Goal: Information Seeking & Learning: Learn about a topic

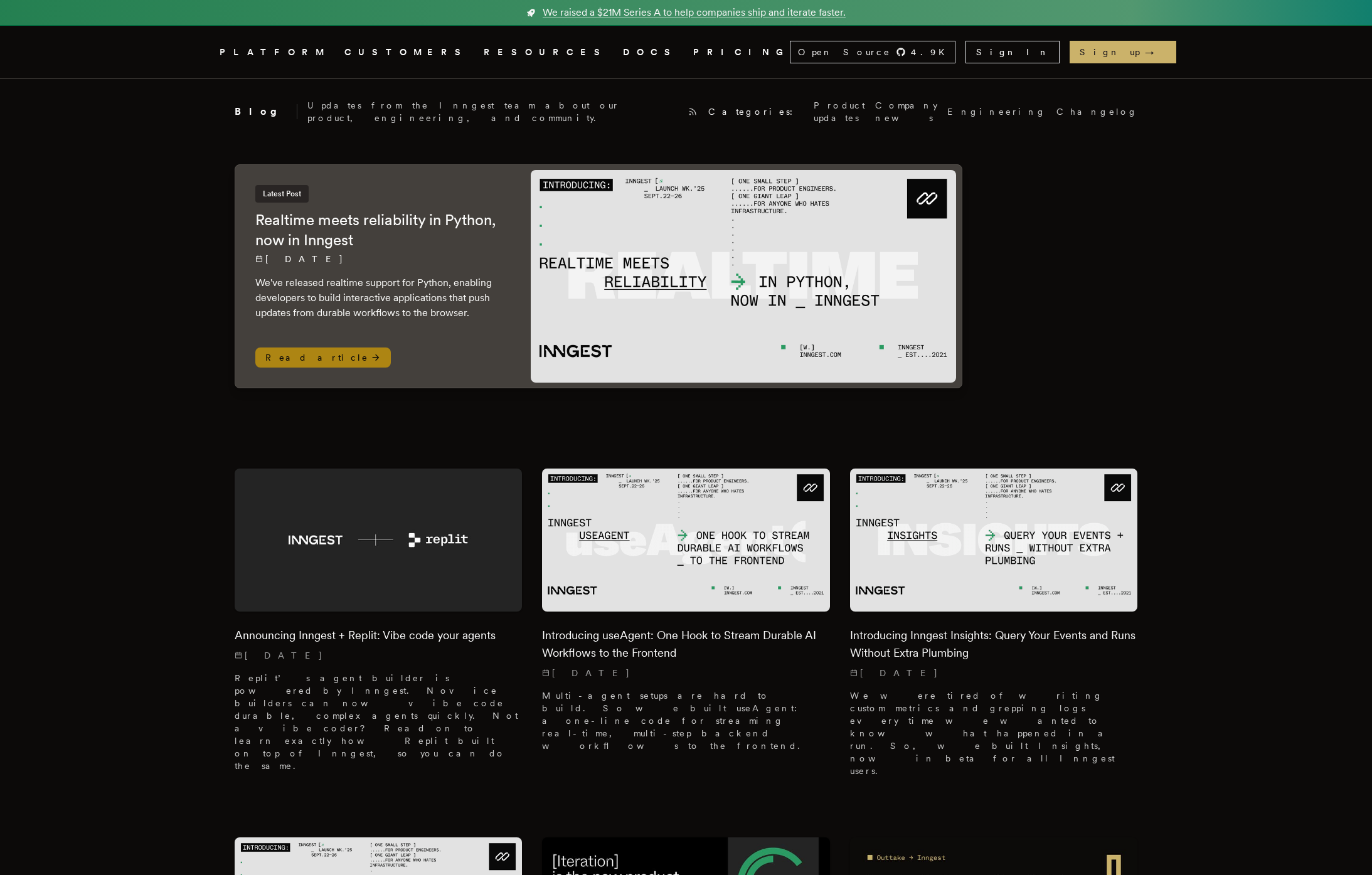
click at [363, 210] on h2 "Realtime meets reliability in Python, now in Inngest" at bounding box center [380, 229] width 250 height 40
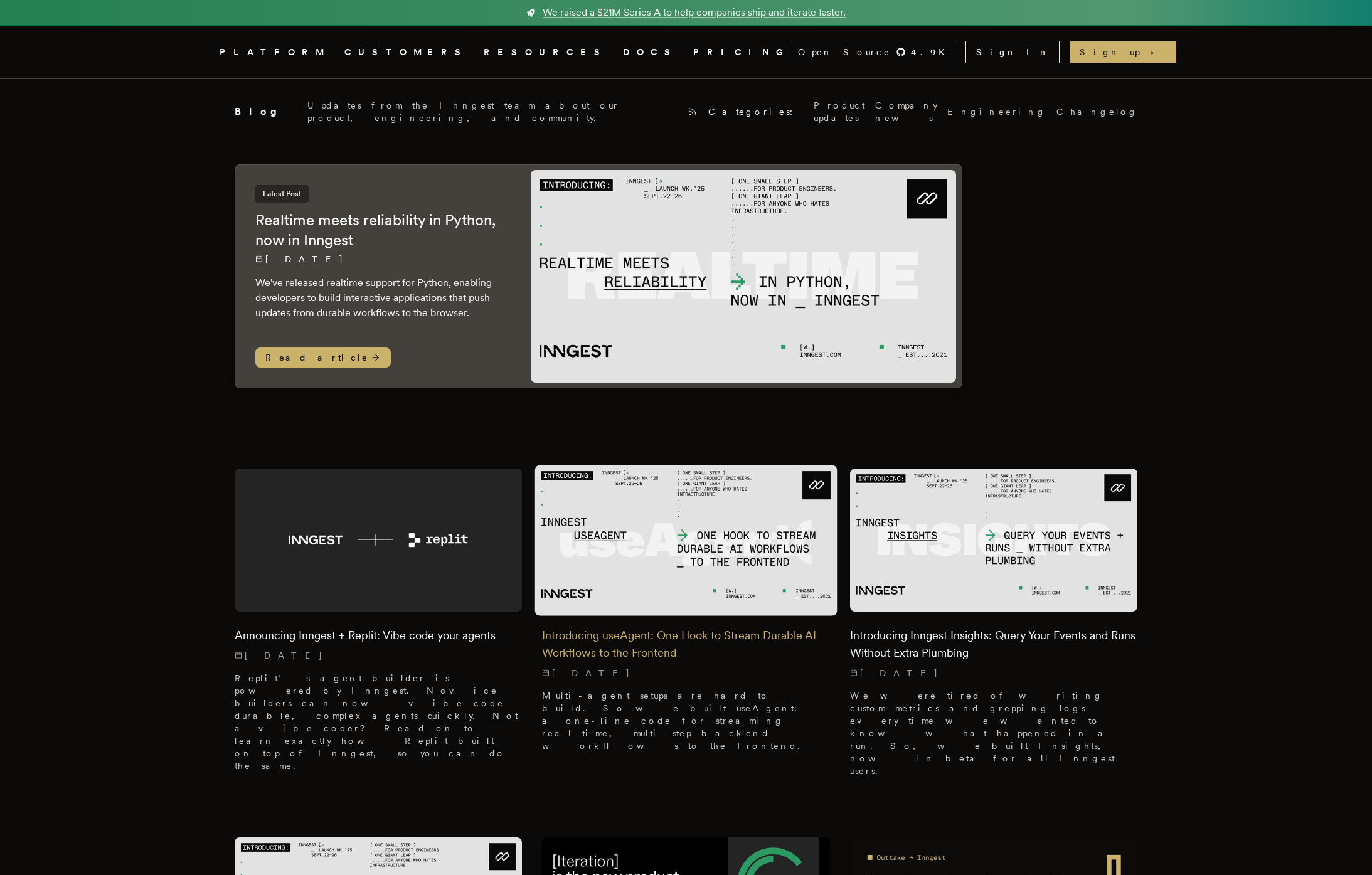
click at [673, 627] on h2 "Introducing useAgent: One Hook to Stream Durable AI Workflows to the Frontend" at bounding box center [686, 644] width 288 height 35
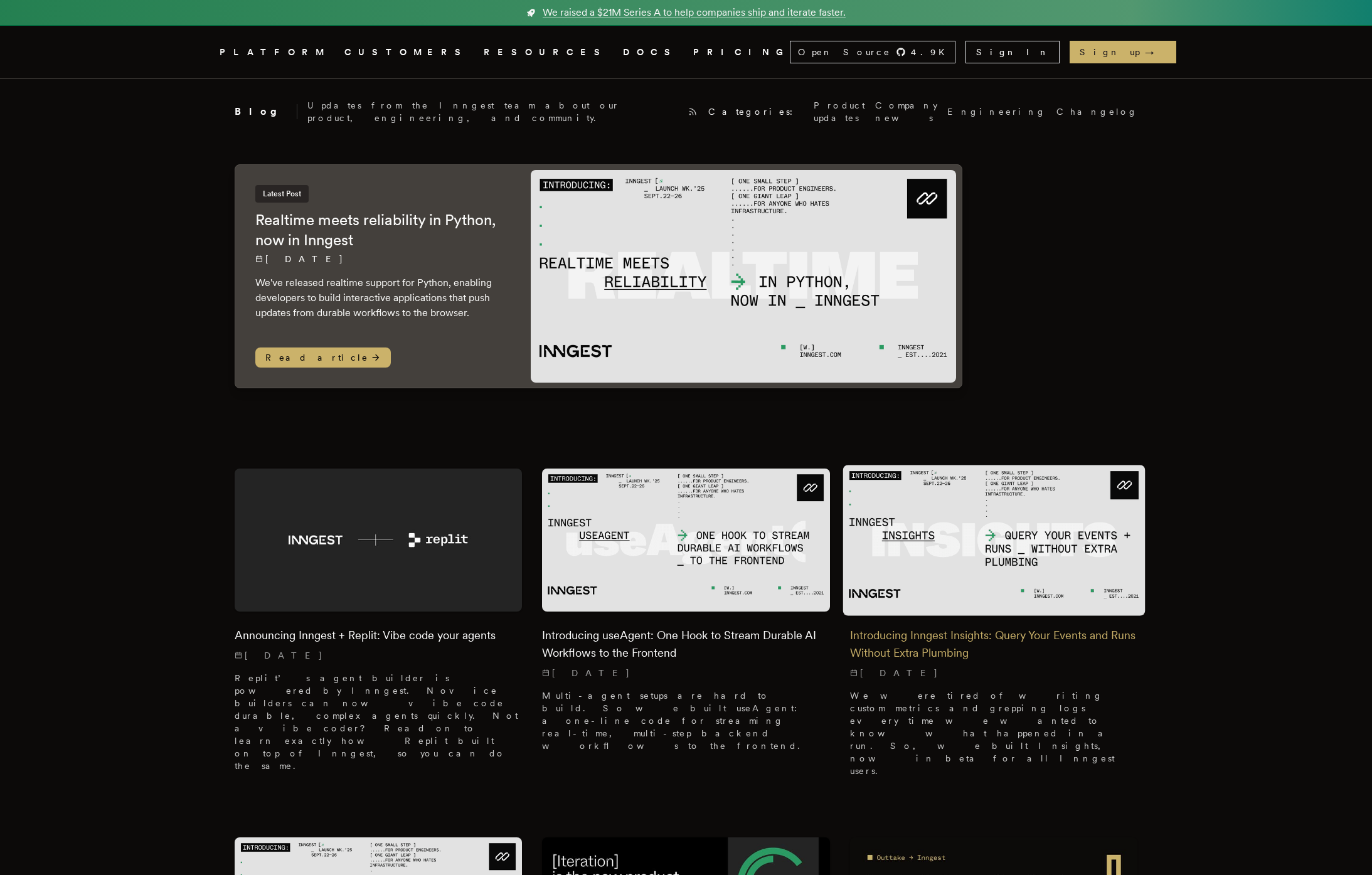
click at [959, 635] on h2 "Introducing Inngest Insights: Query Your Events and Runs Without Extra Plumbing" at bounding box center [994, 644] width 288 height 35
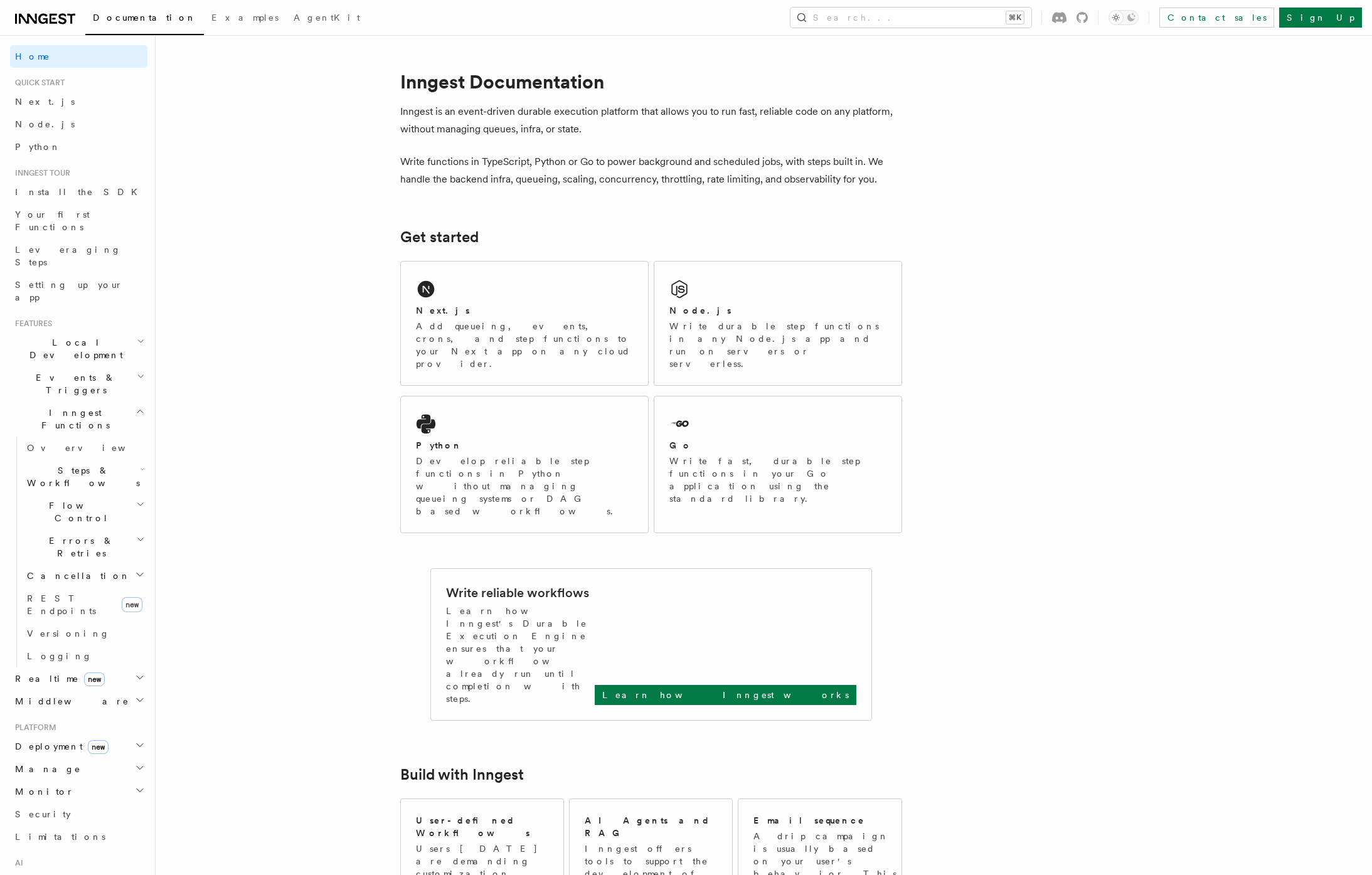
drag, startPoint x: 301, startPoint y: 610, endPoint x: 287, endPoint y: 610, distance: 14.0
click at [139, 741] on icon "button" at bounding box center [140, 746] width 10 height 10
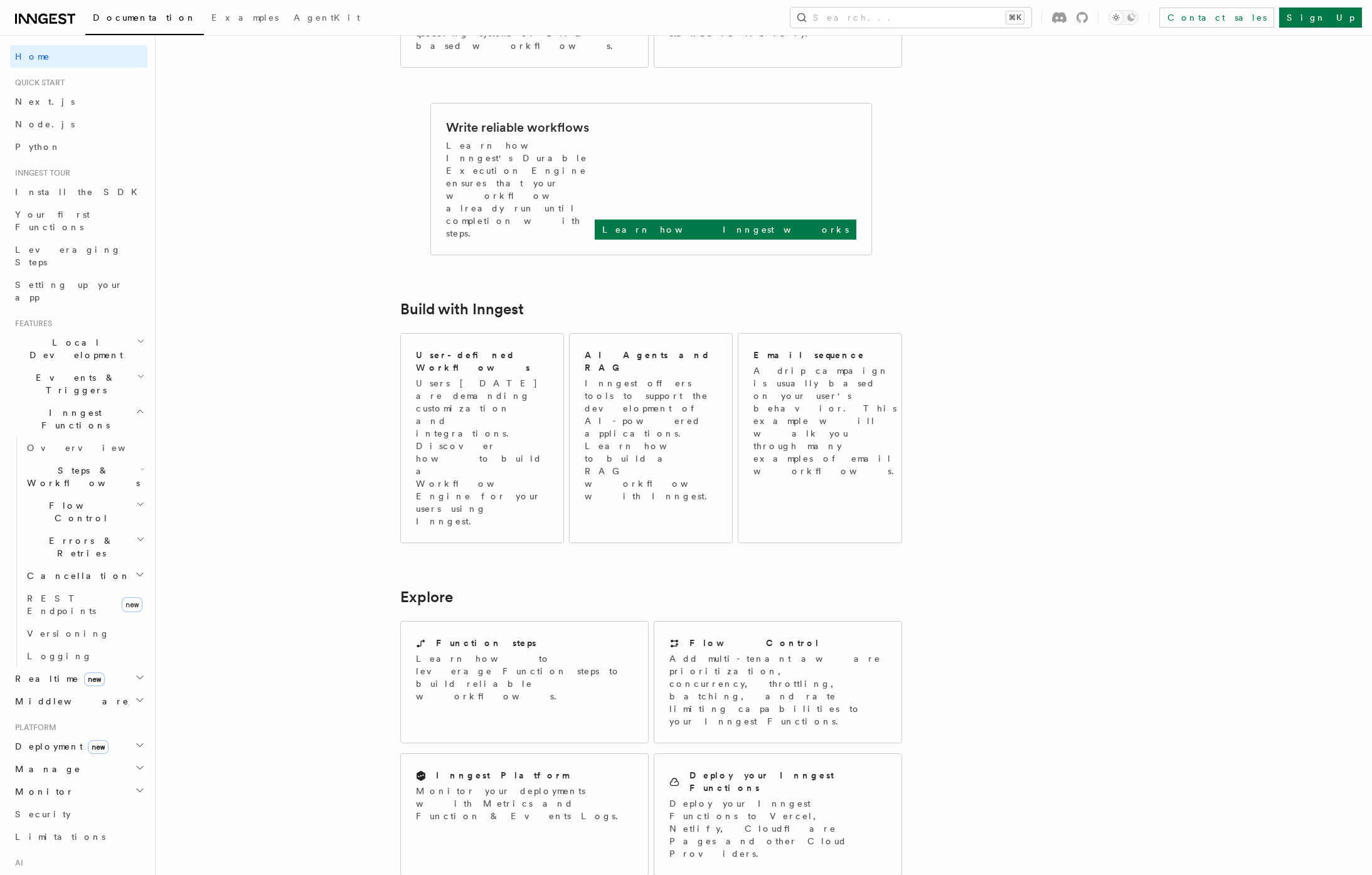
scroll to position [466, 0]
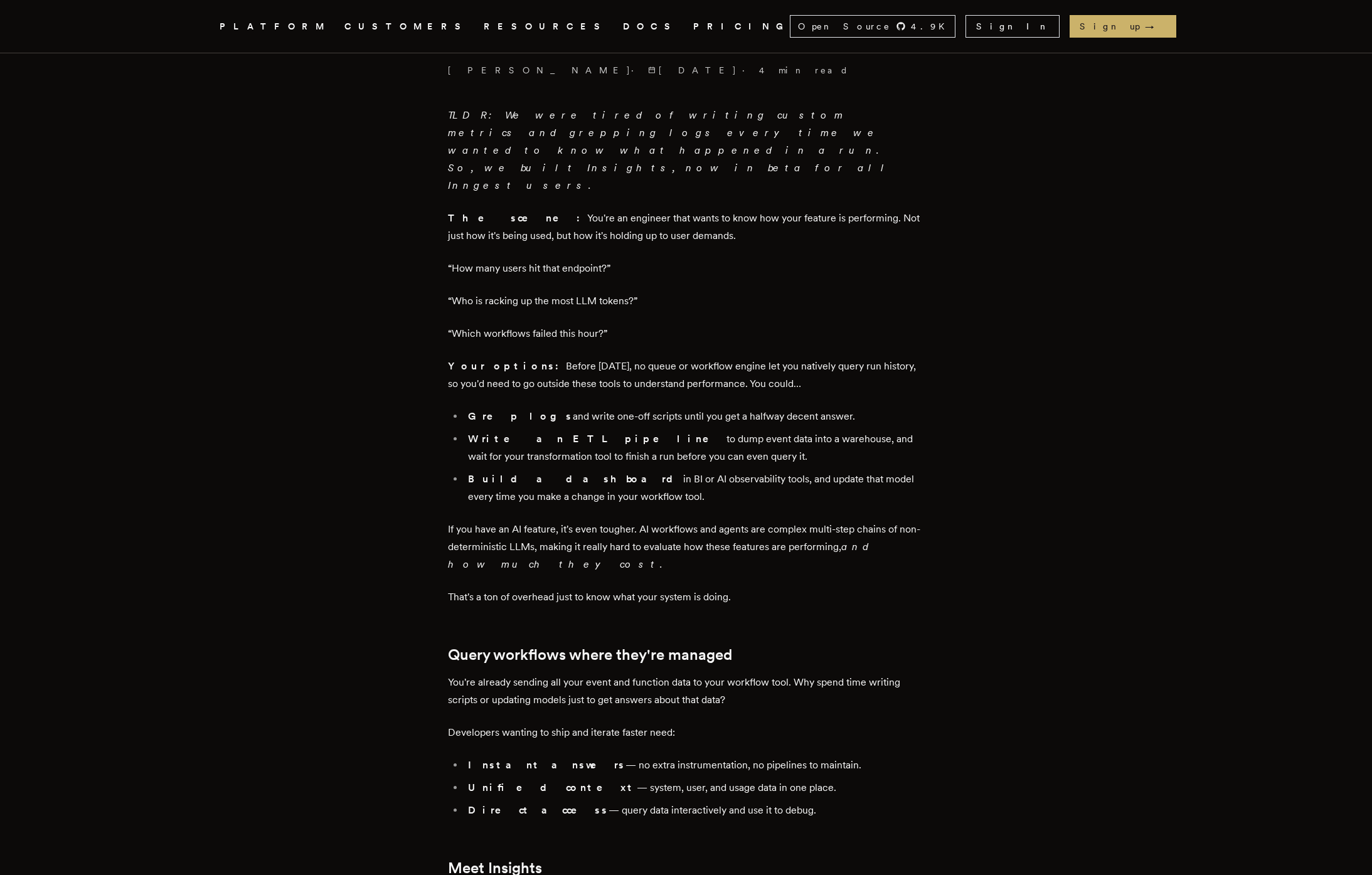
scroll to position [232, 0]
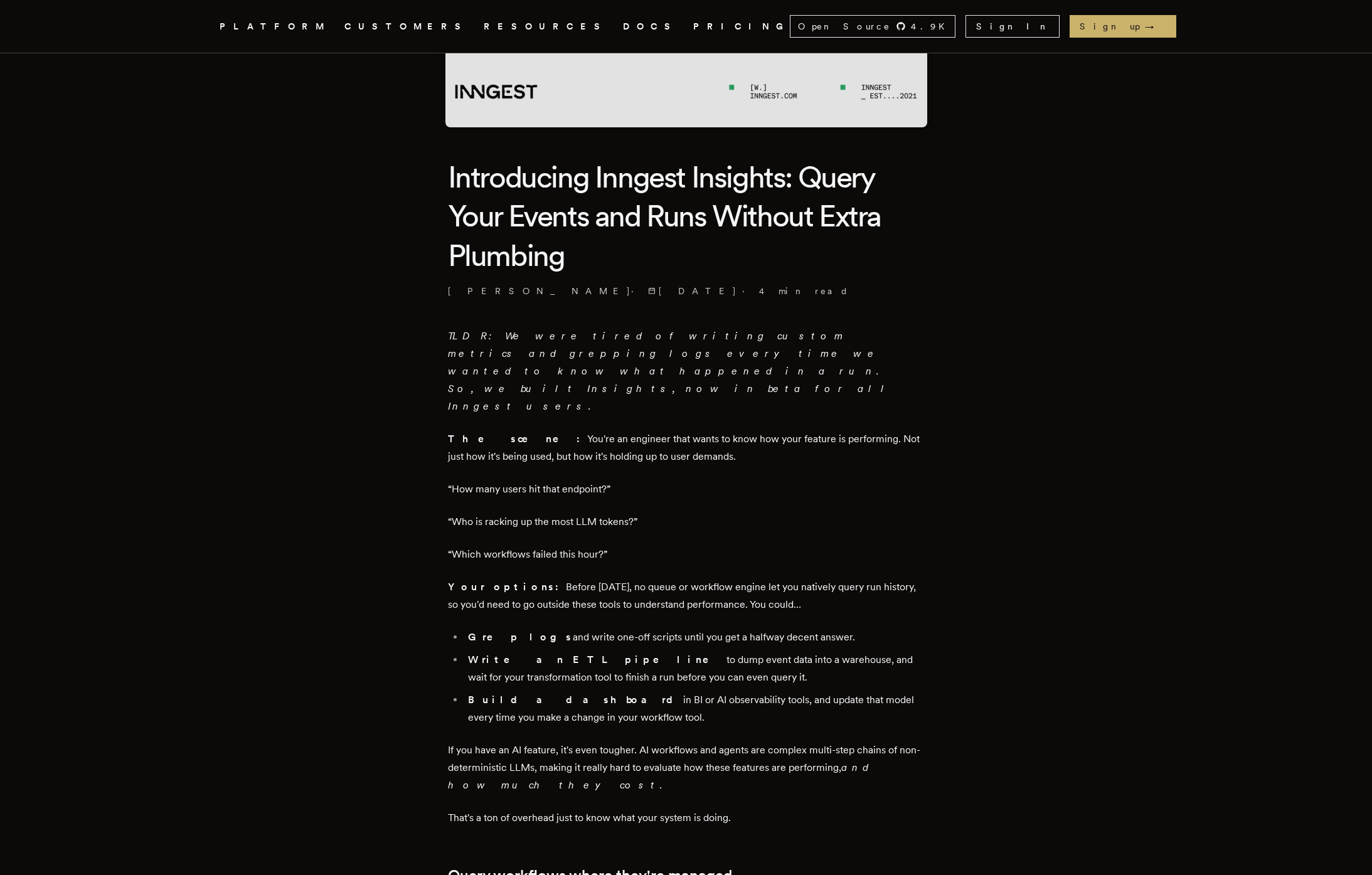
click at [588, 513] on p "“Who is racking up the most LLM tokens?”" at bounding box center [686, 521] width 477 height 18
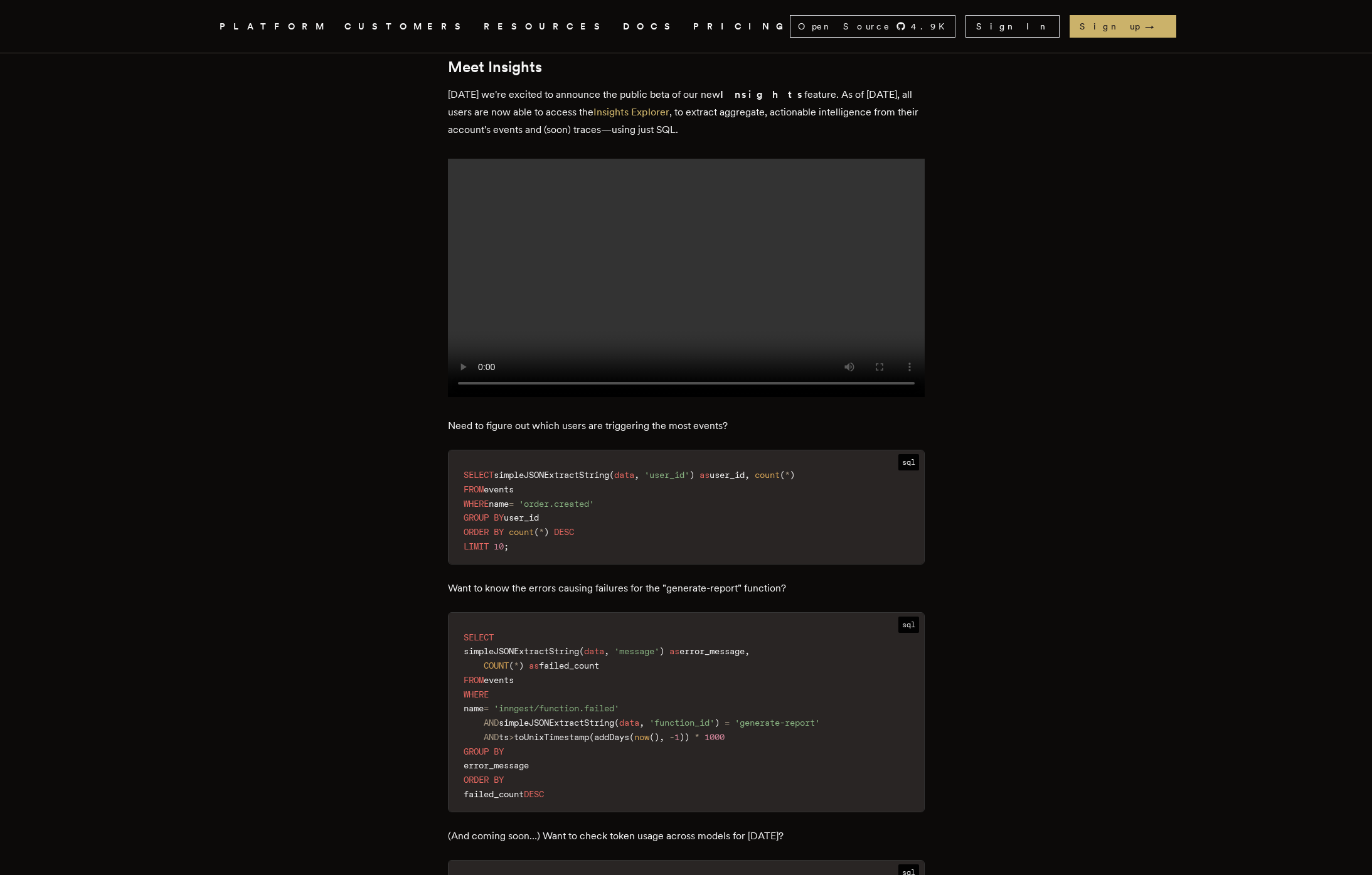
scroll to position [1562, 0]
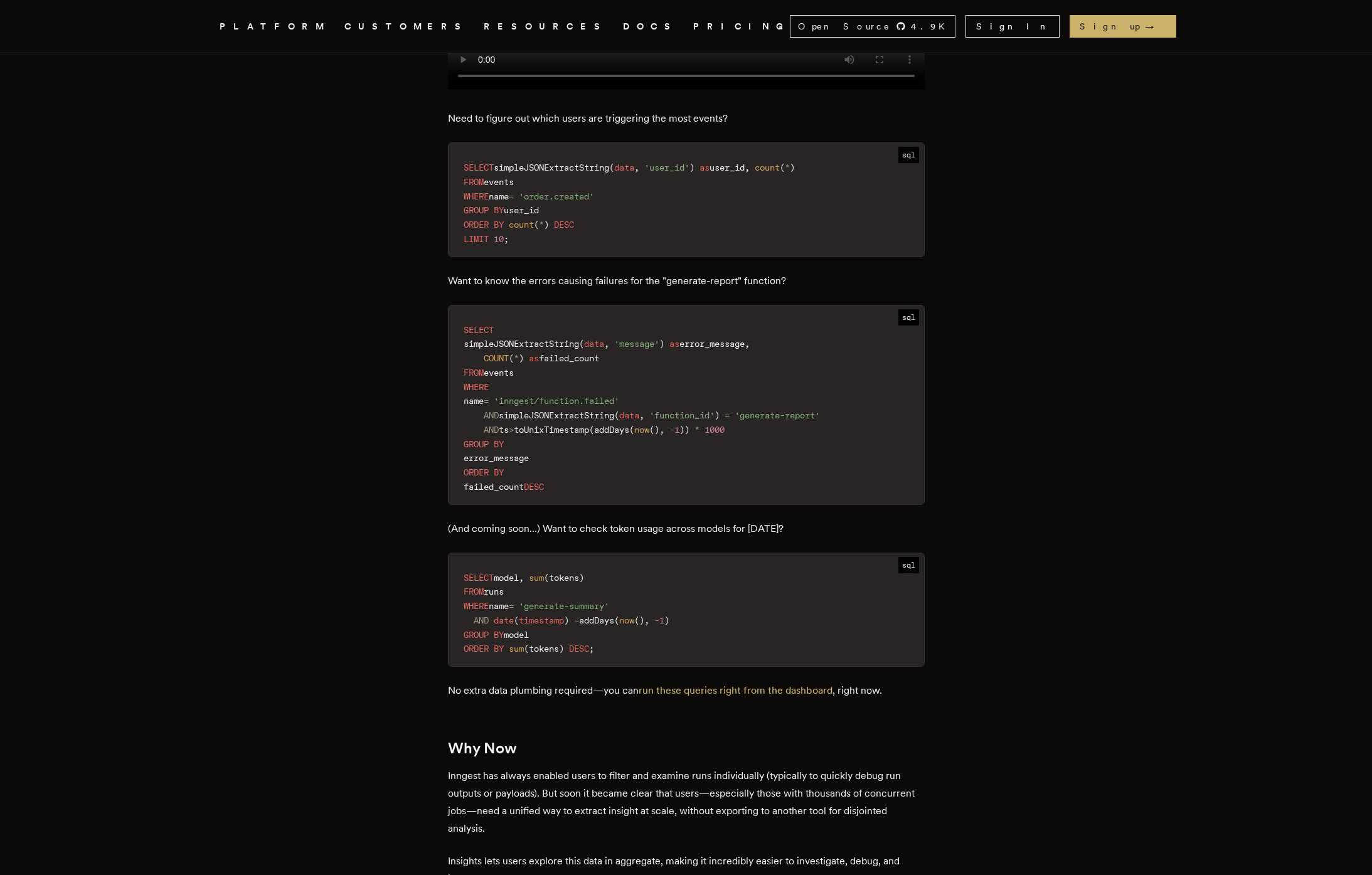
click at [788, 414] on code "SELECT simpleJSONExtractString ( data , 'message' ) as error_message , COUNT ( …" at bounding box center [686, 409] width 475 height 192
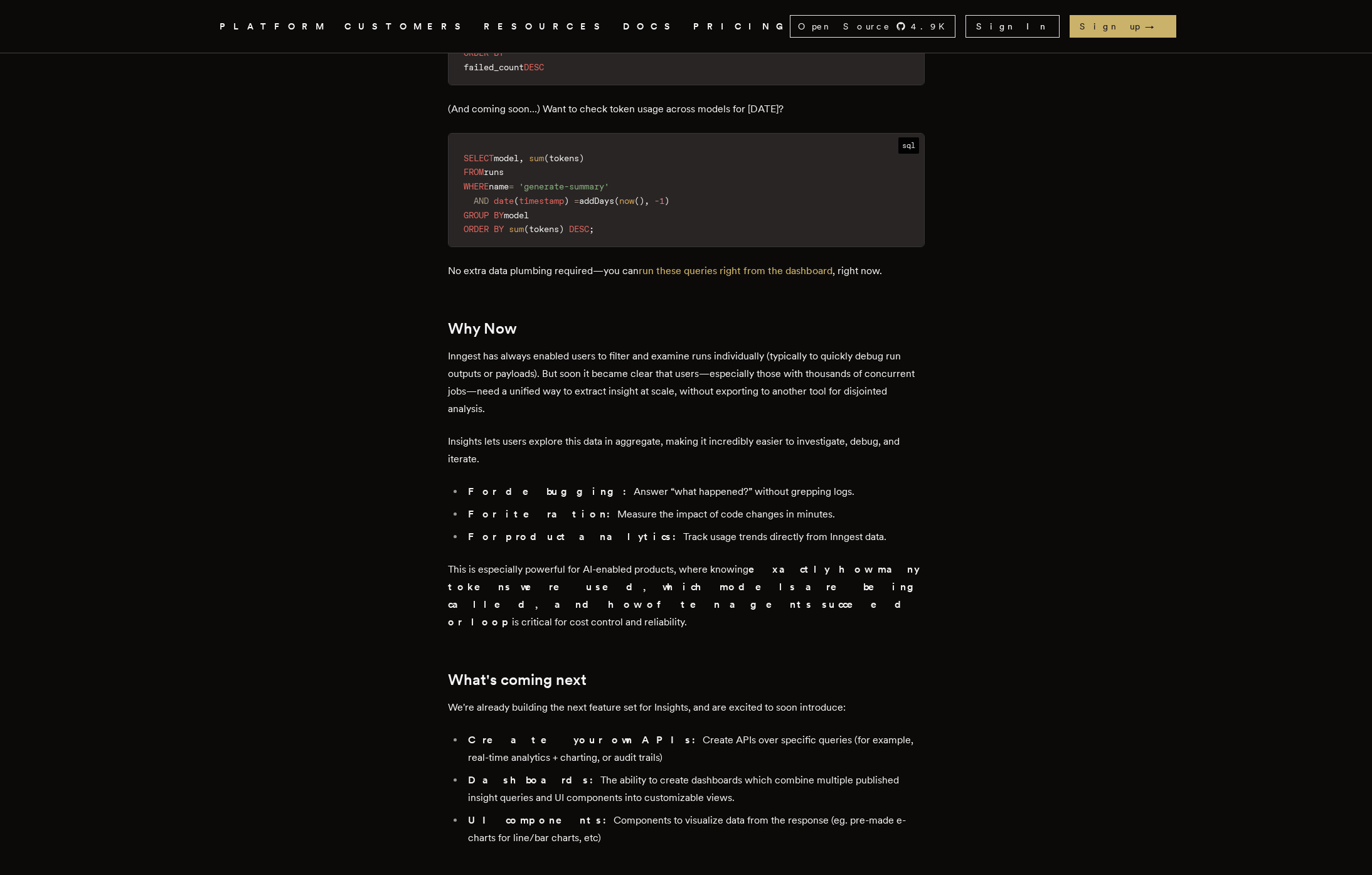
scroll to position [2098, 0]
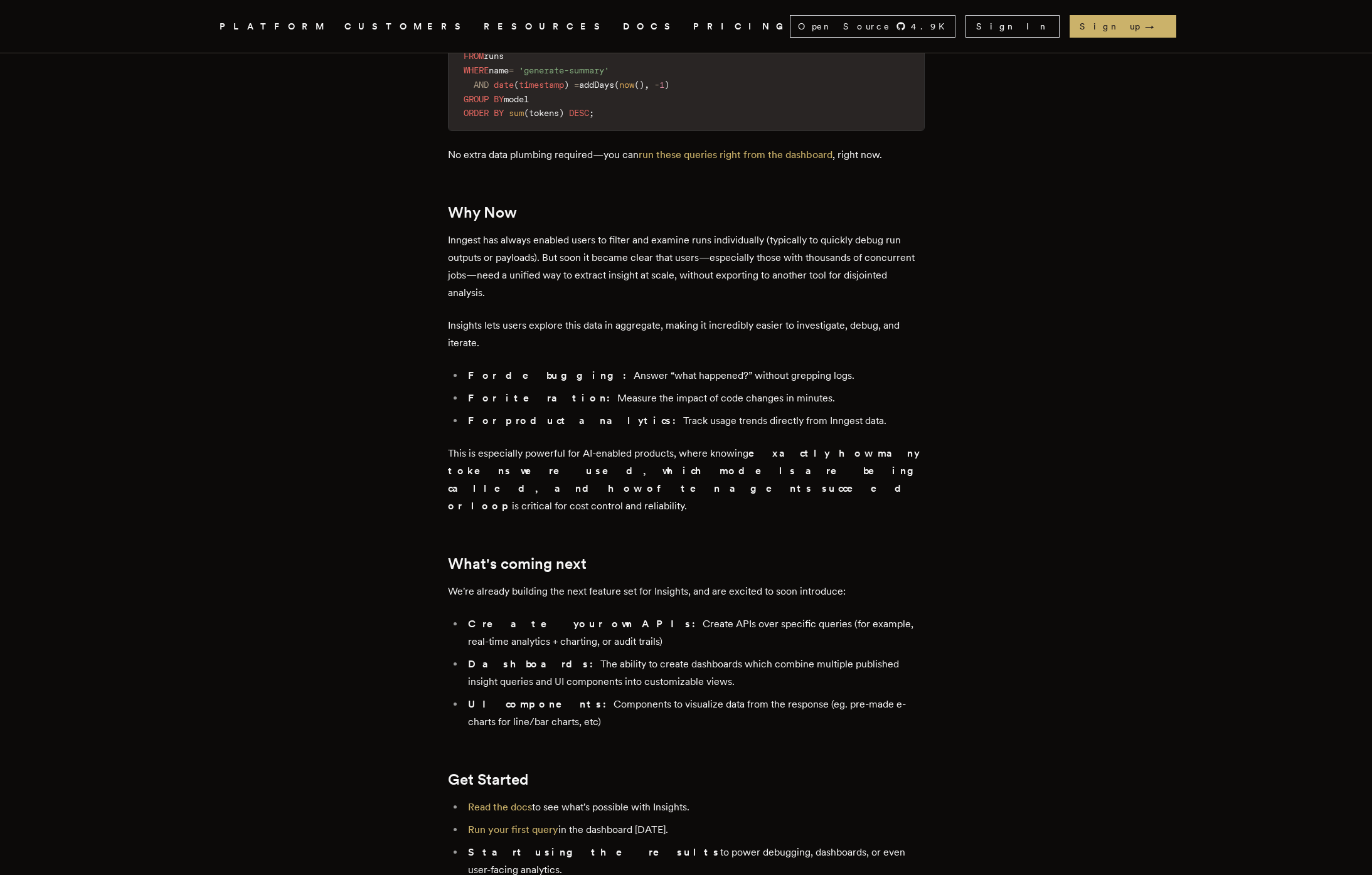
click at [790, 447] on strong "exactly how many tokens were used, which models are being called, and how often…" at bounding box center [685, 479] width 475 height 64
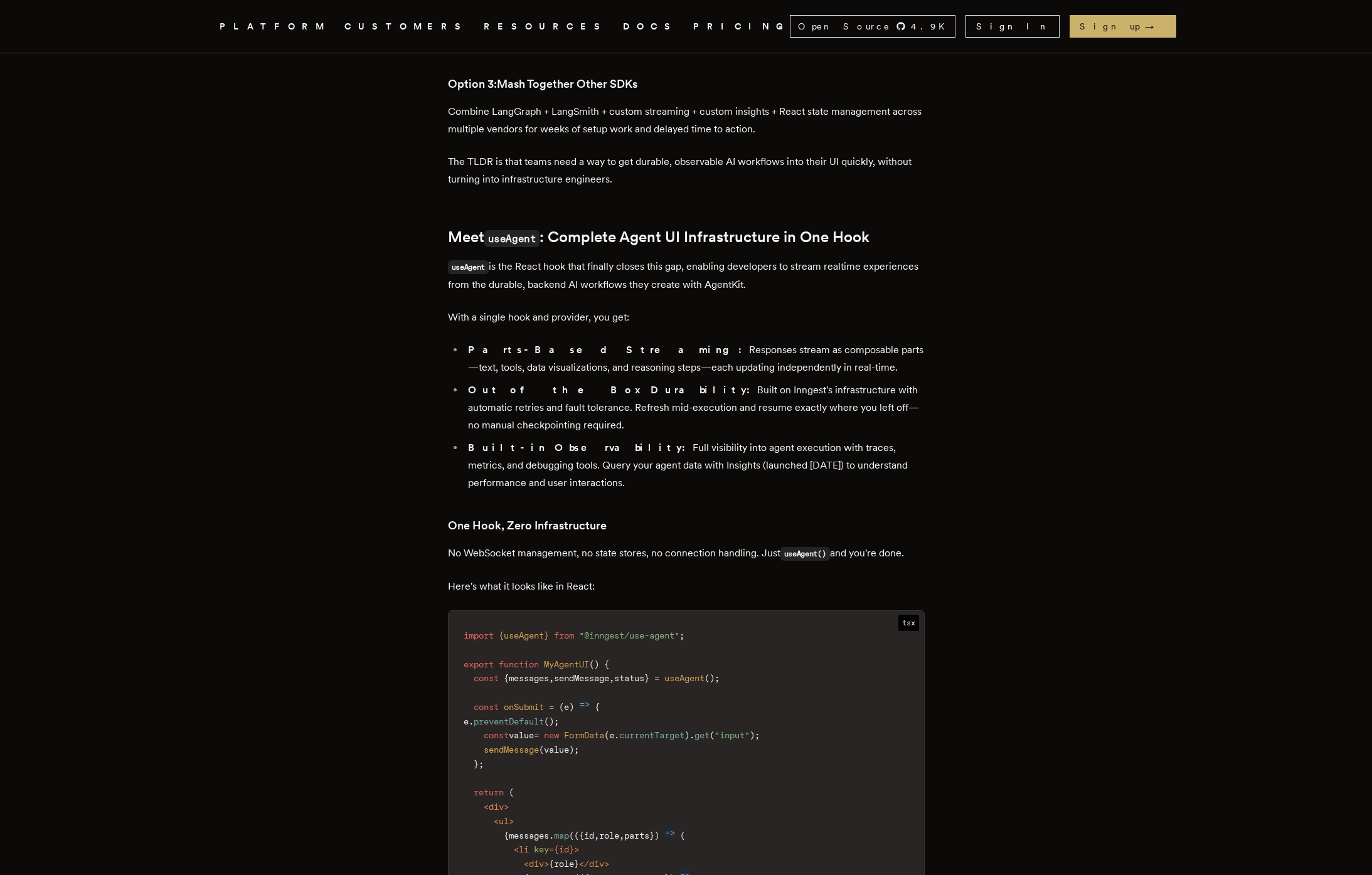
scroll to position [1004, 0]
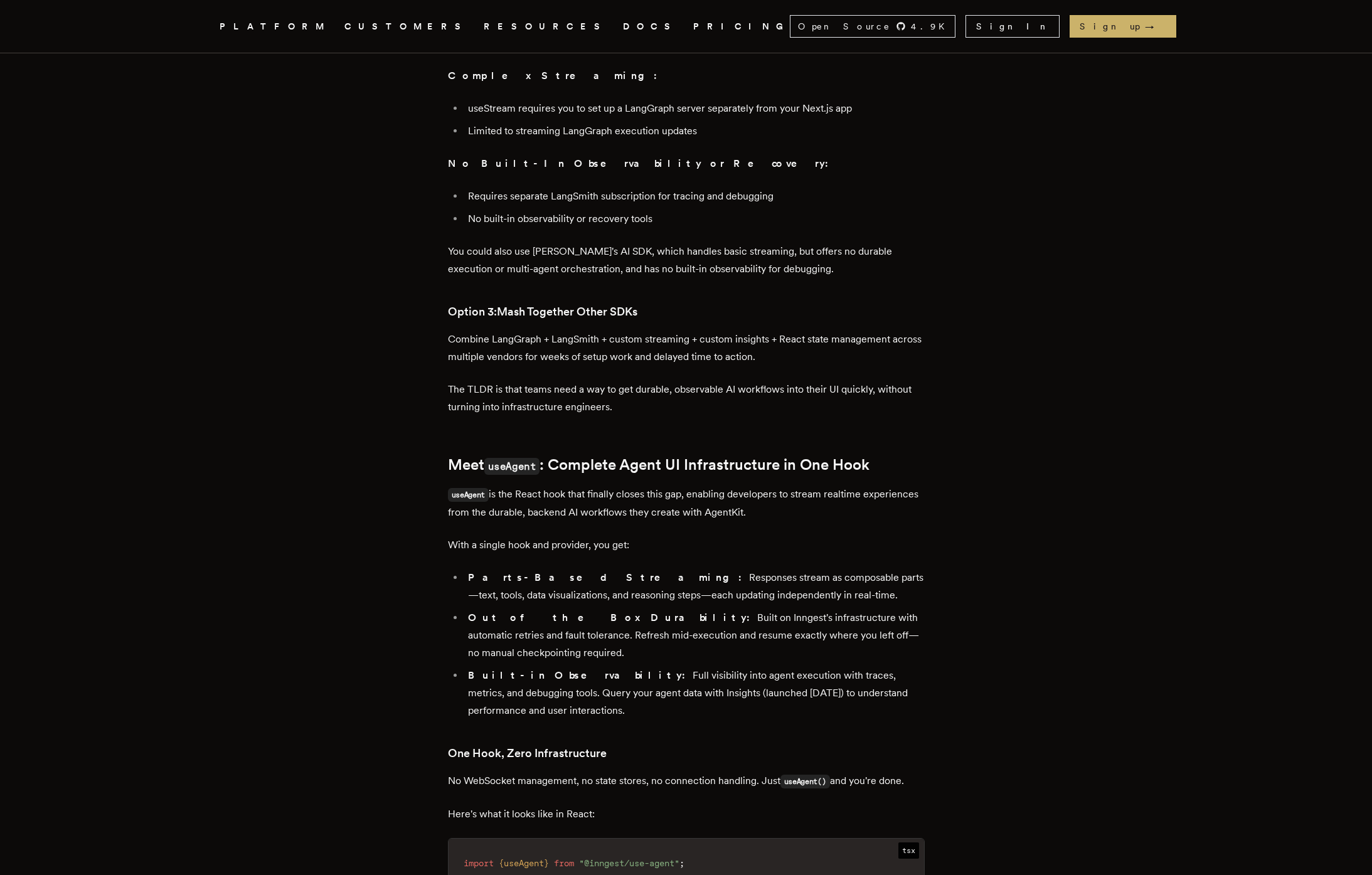
click at [585, 485] on p "useAgent is the React hook that finally closes this gap, enabling developers to…" at bounding box center [686, 503] width 477 height 36
drag, startPoint x: 589, startPoint y: 426, endPoint x: 752, endPoint y: 426, distance: 163.0
click at [752, 485] on p "useAgent is the React hook that finally closes this gap, enabling developers to…" at bounding box center [686, 503] width 477 height 36
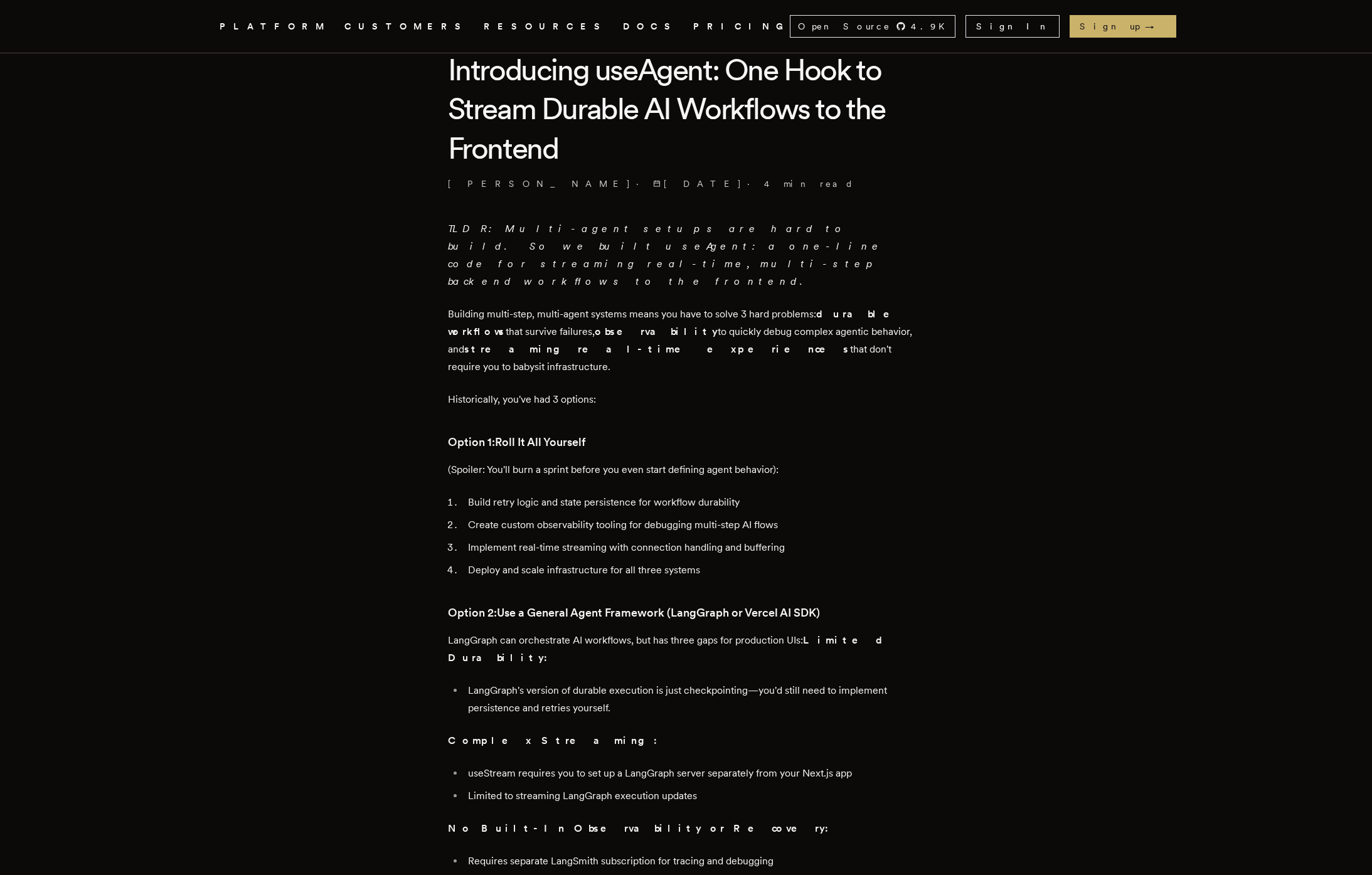
scroll to position [342, 0]
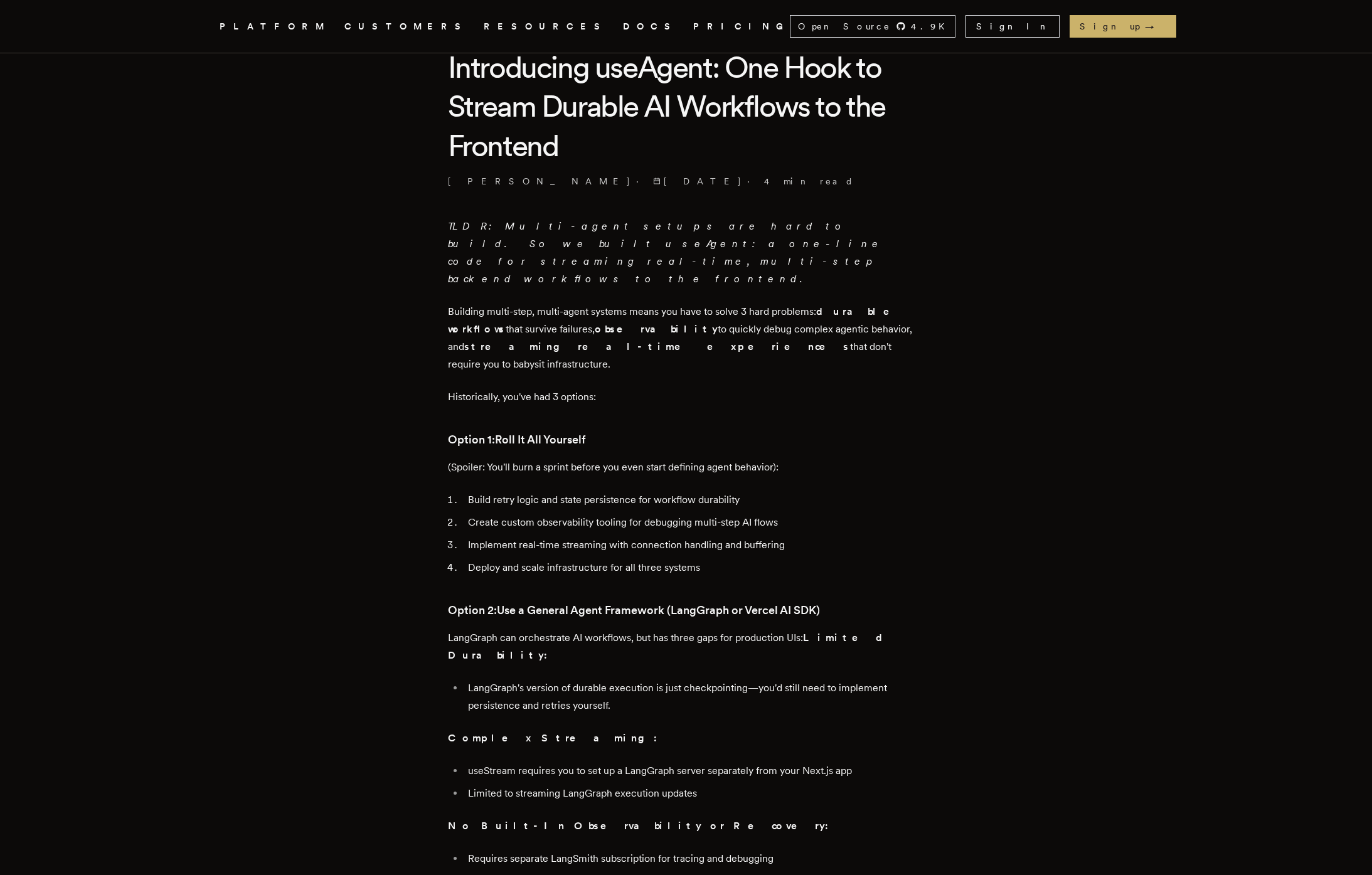
click at [787, 491] on li "Build retry logic and state persistence for workflow durability" at bounding box center [694, 500] width 460 height 18
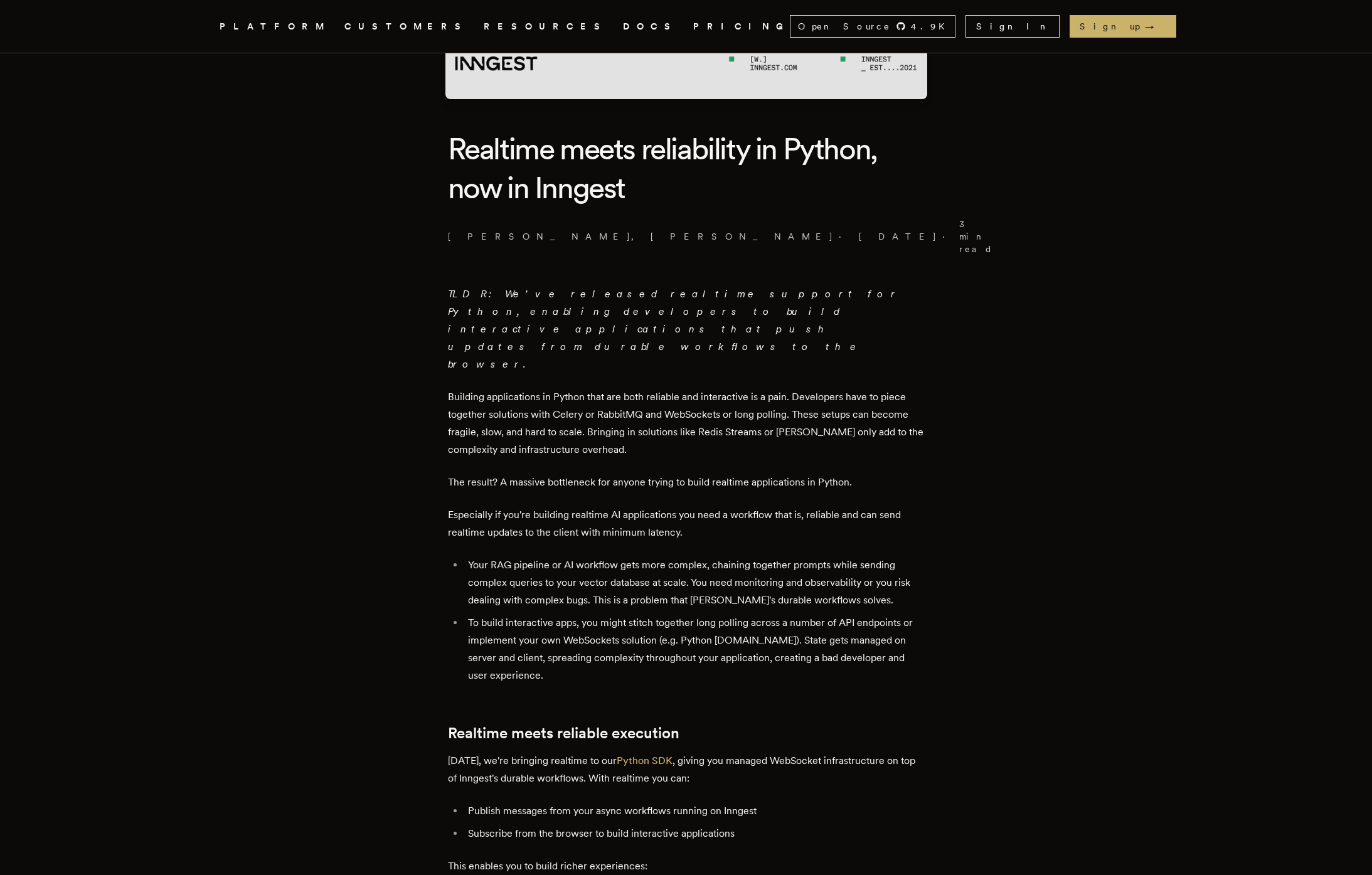
scroll to position [261, 0]
click at [531, 556] on li "Your RAG pipeline or AI workflow gets more complex, chaining together prompts w…" at bounding box center [694, 582] width 460 height 53
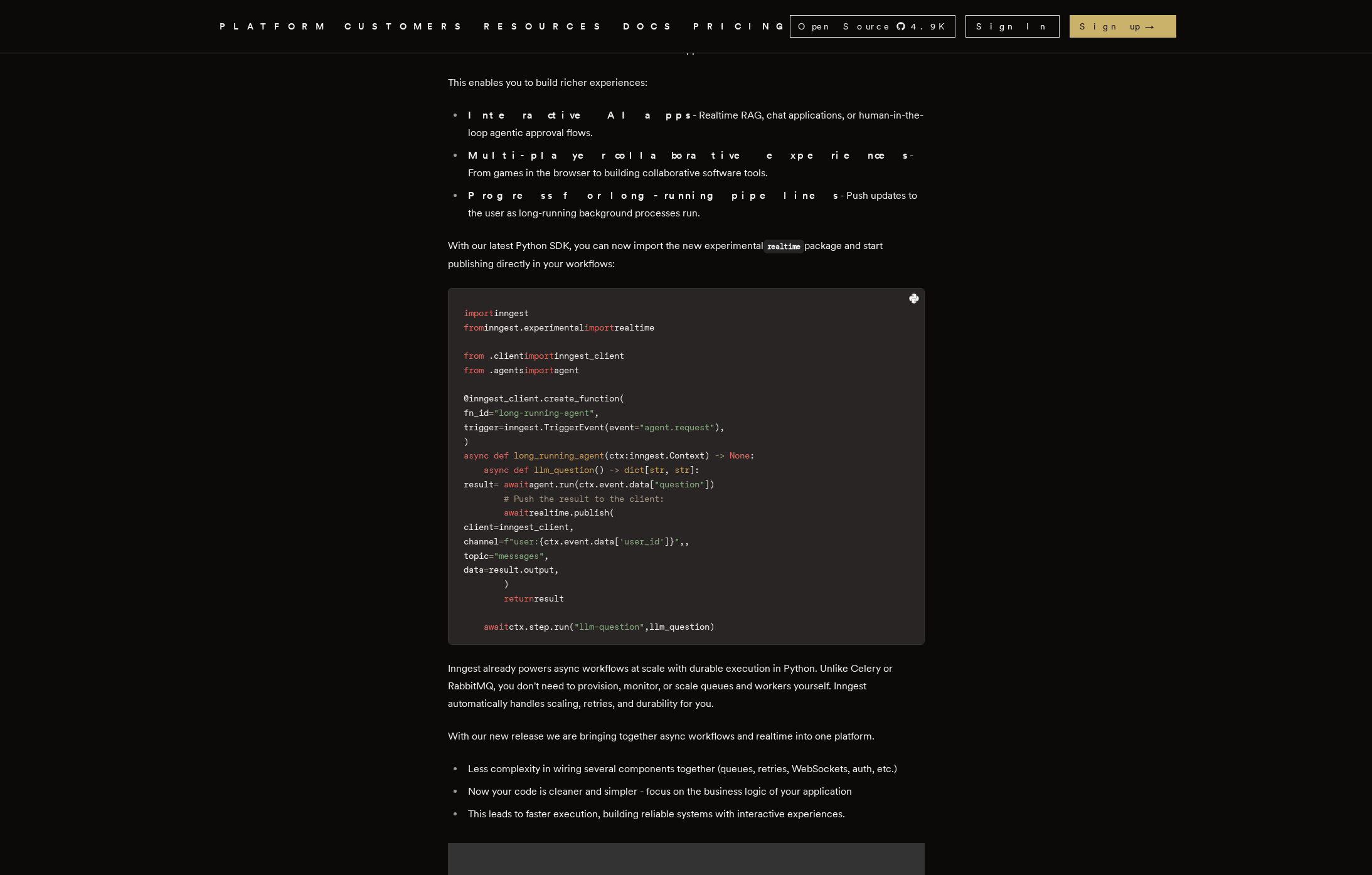
scroll to position [1068, 0]
